Goal: Check status: Check status

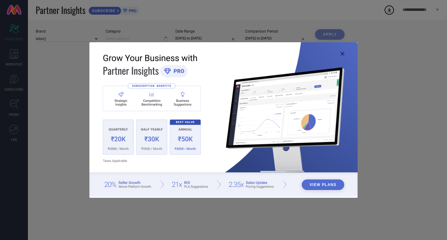
type input "All"
click at [342, 56] on img at bounding box center [223, 119] width 268 height 154
click at [342, 52] on img at bounding box center [223, 119] width 268 height 154
click at [343, 54] on icon at bounding box center [342, 54] width 4 height 4
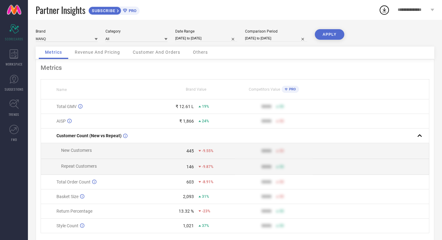
click at [183, 38] on input "[DATE] to [DATE]" at bounding box center [206, 38] width 62 height 7
select select "7"
select select "2025"
select select "8"
select select "2025"
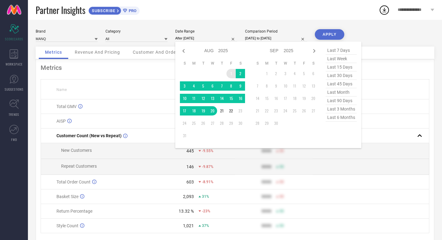
click at [230, 70] on td "1" at bounding box center [231, 73] width 9 height 9
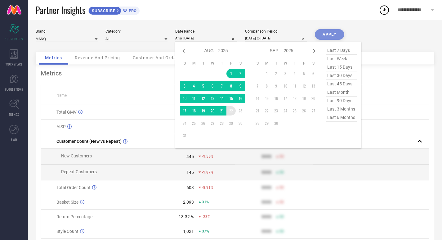
type input "[DATE] to [DATE]"
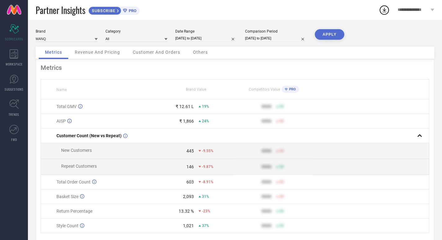
click at [277, 42] on div "Comparison Period [DATE] to [DATE]" at bounding box center [276, 35] width 62 height 13
click at [277, 40] on input "[DATE] to [DATE]" at bounding box center [276, 38] width 62 height 7
select select "7"
select select "2024"
select select "8"
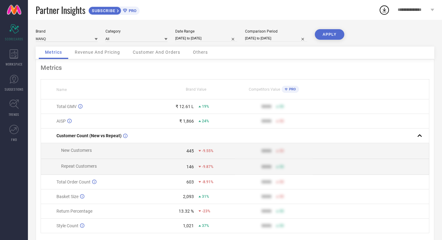
select select "2024"
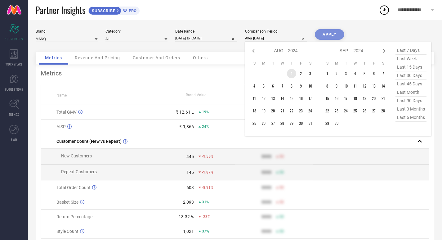
click at [290, 73] on td "1" at bounding box center [291, 73] width 9 height 9
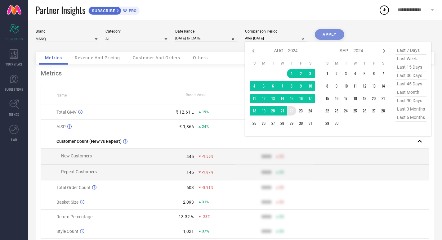
type input "[DATE] to [DATE]"
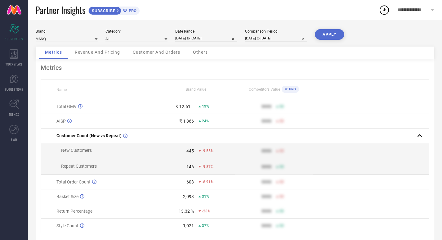
click at [333, 35] on button "APPLY" at bounding box center [329, 34] width 29 height 11
